Goal: Check status: Check status

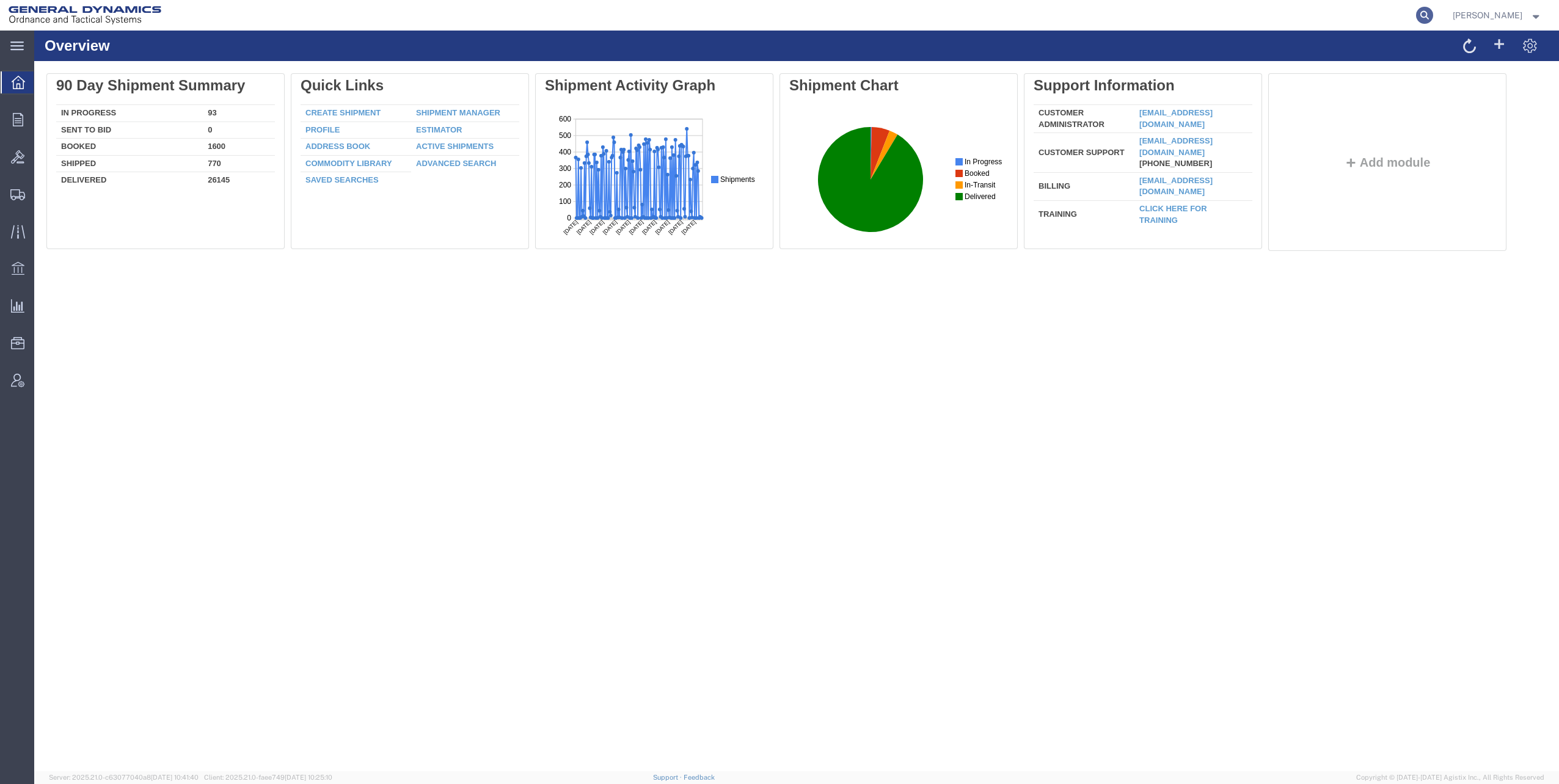
click at [1431, 14] on icon at bounding box center [1424, 15] width 17 height 17
paste input "57131090"
type input "57131090"
click at [1429, 16] on icon at bounding box center [1424, 15] width 17 height 17
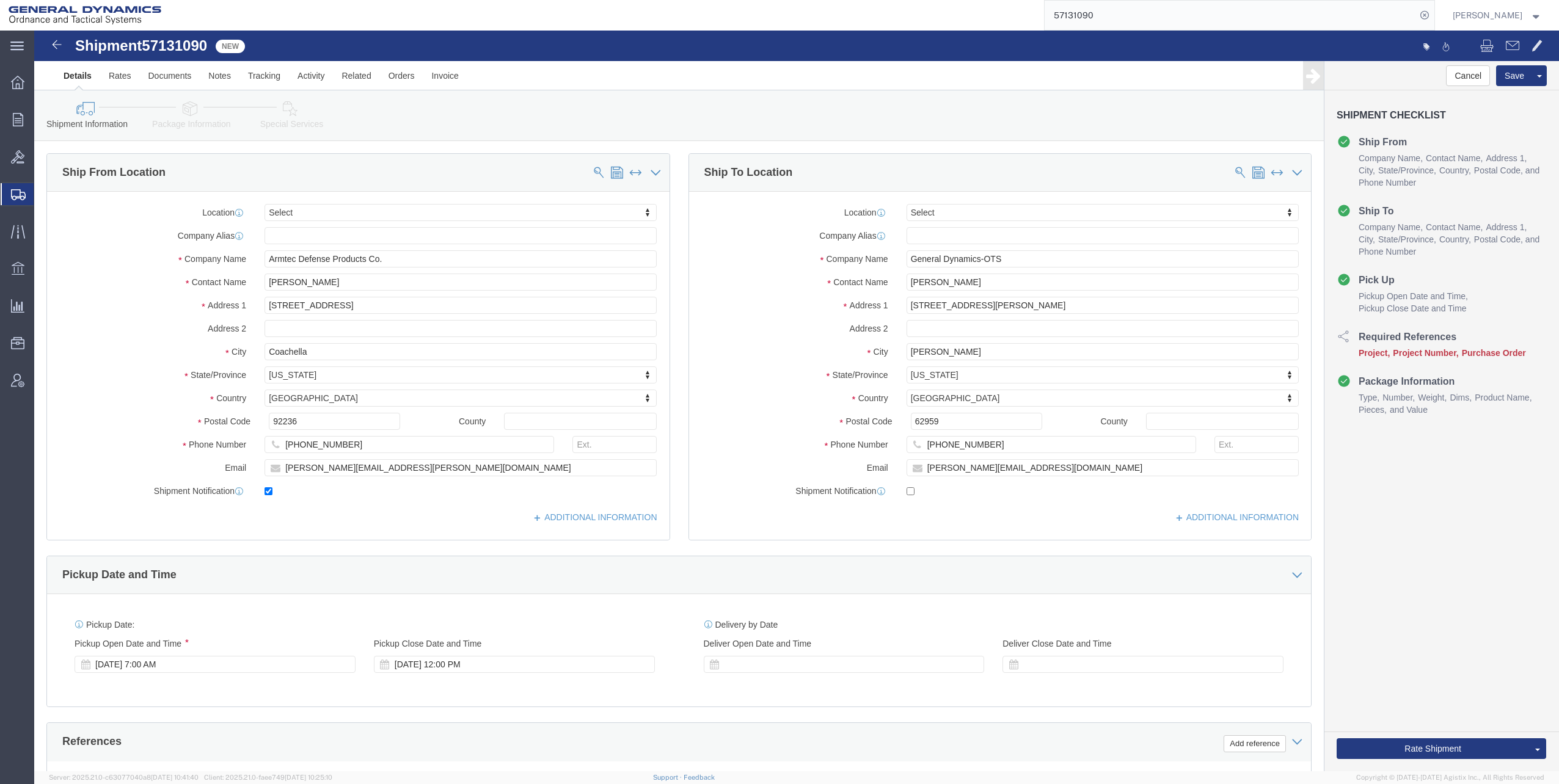
select select
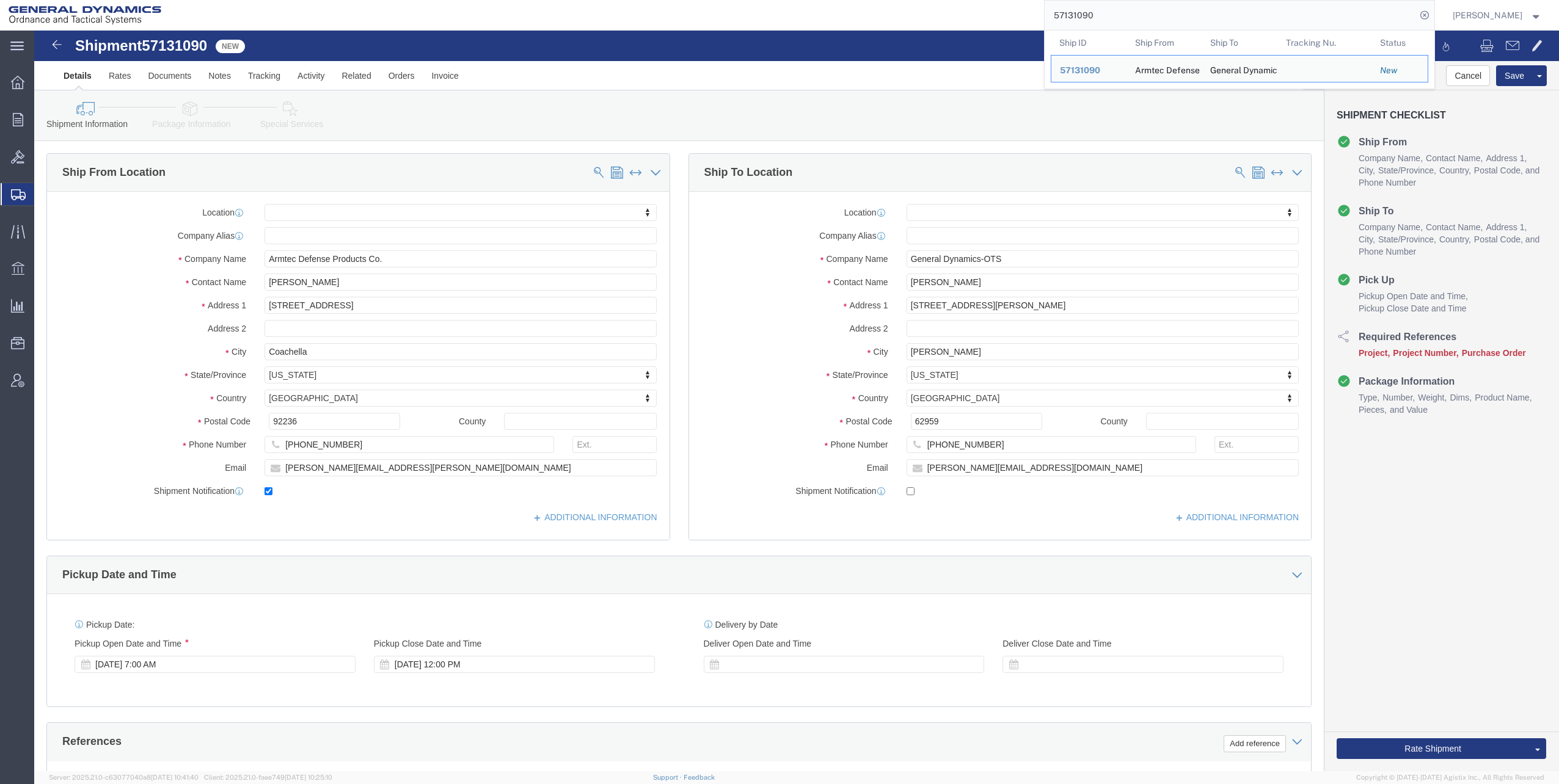
drag, startPoint x: 1058, startPoint y: 14, endPoint x: 1116, endPoint y: 13, distance: 58.0
click at [1116, 13] on input "57131090" at bounding box center [1229, 15] width 371 height 29
paste input "25934"
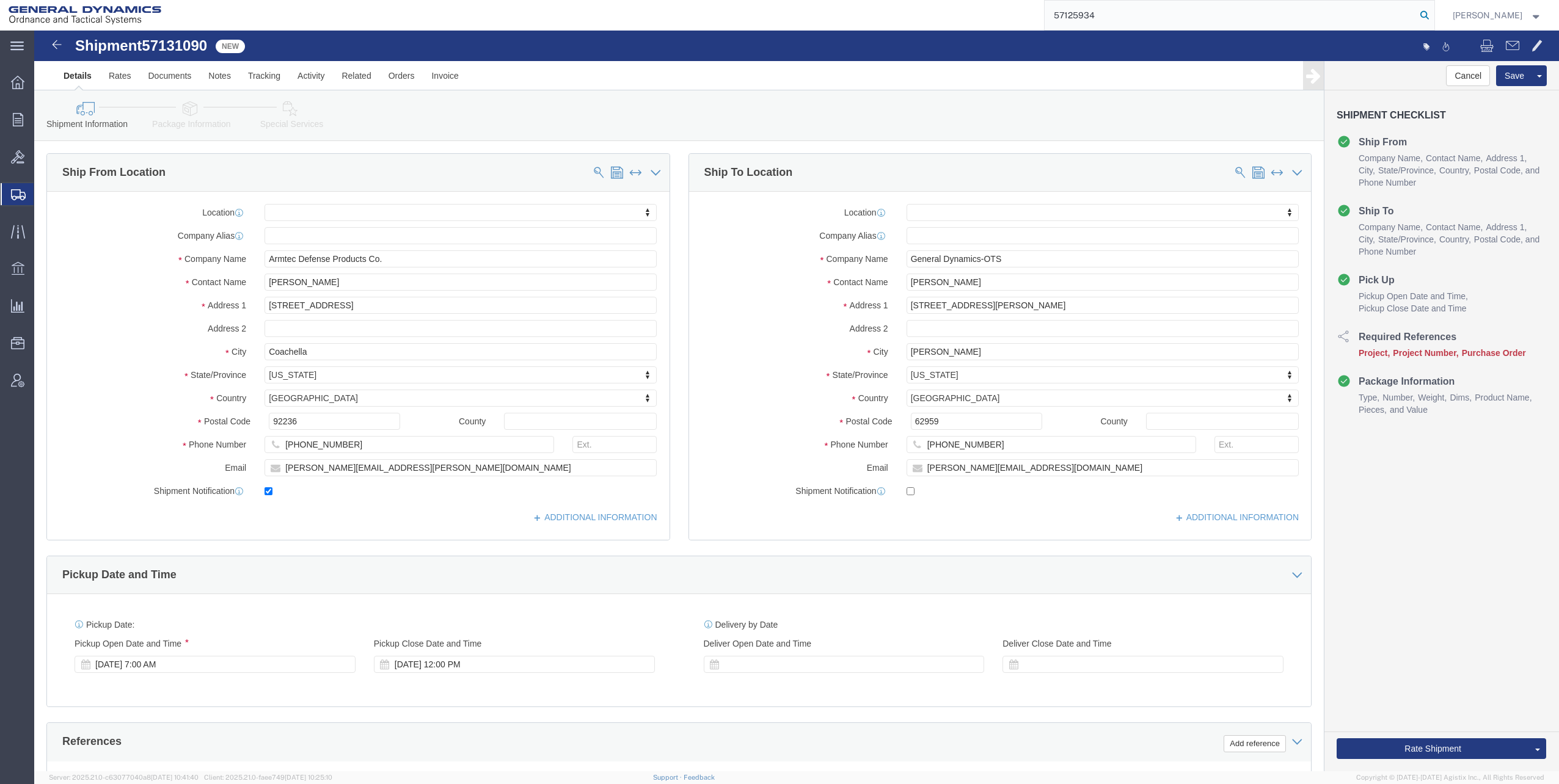
type input "57125934"
click at [1429, 13] on icon at bounding box center [1424, 15] width 17 height 17
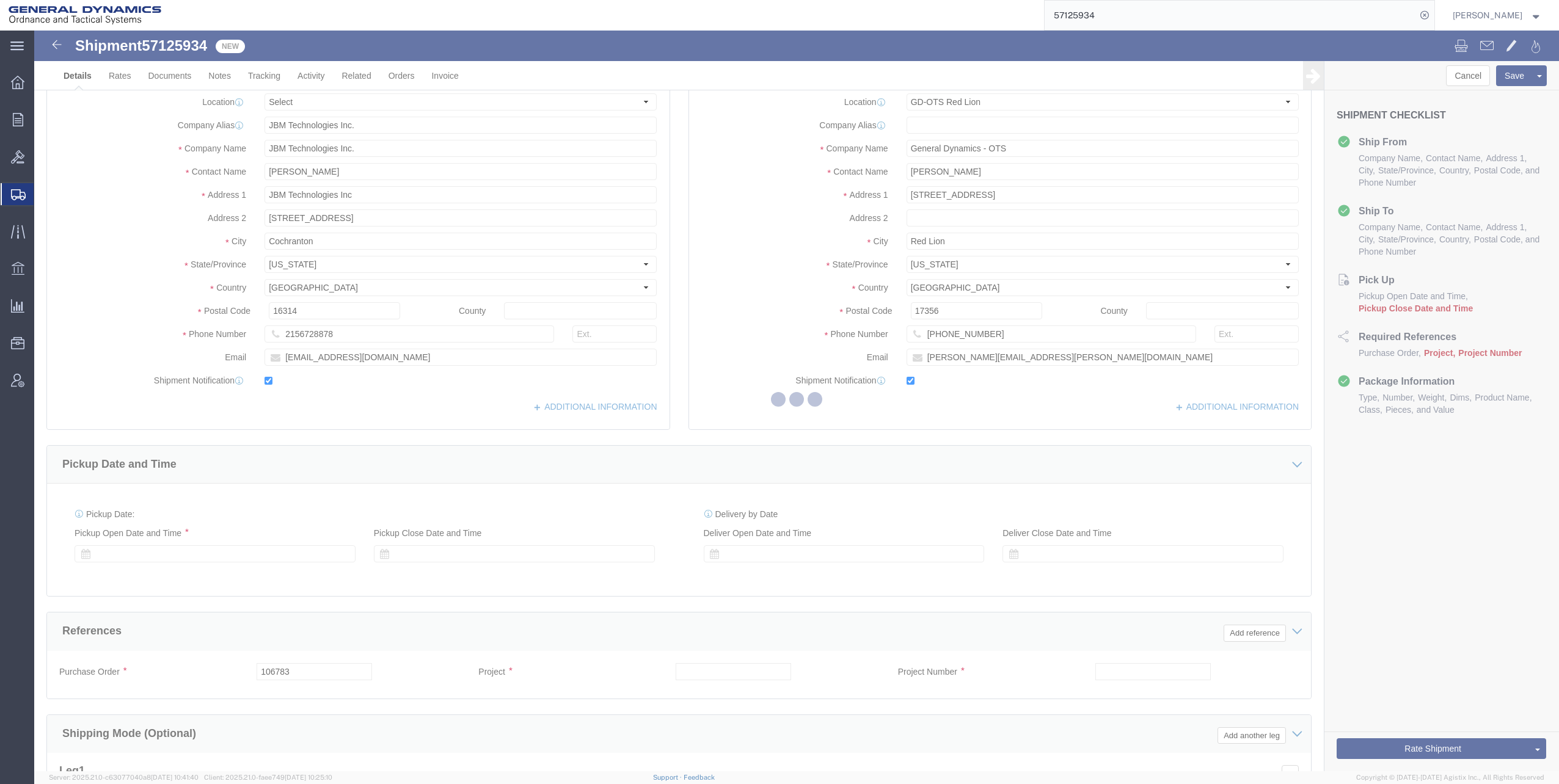
select select "310"
